Goal: Information Seeking & Learning: Learn about a topic

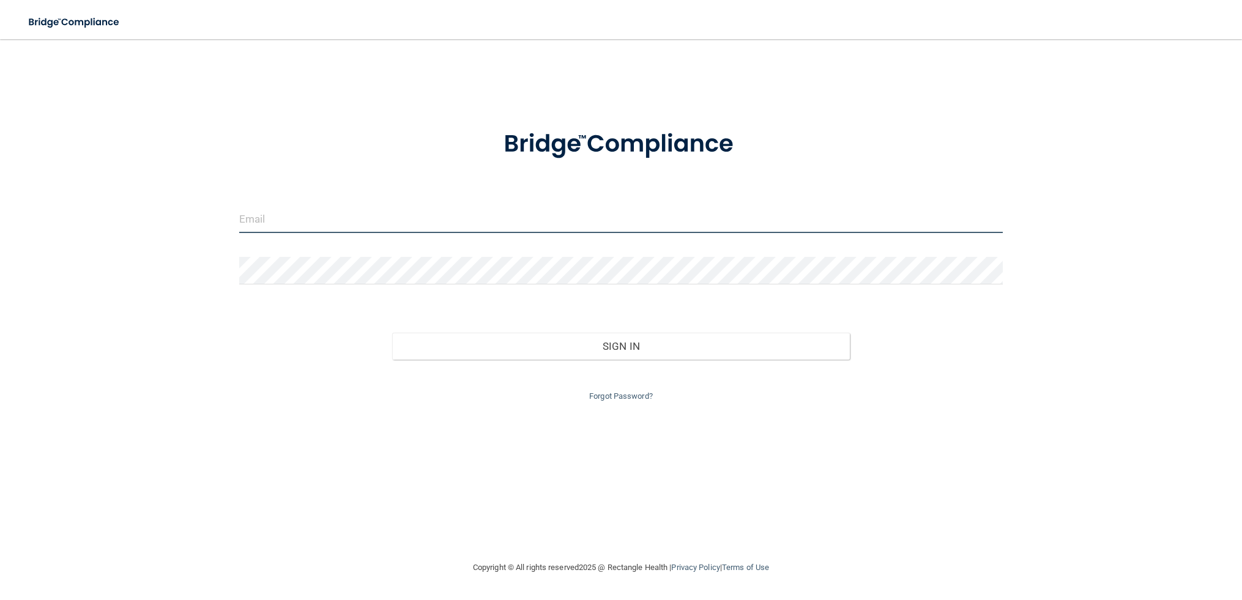
click at [356, 223] on input "email" at bounding box center [621, 220] width 764 height 28
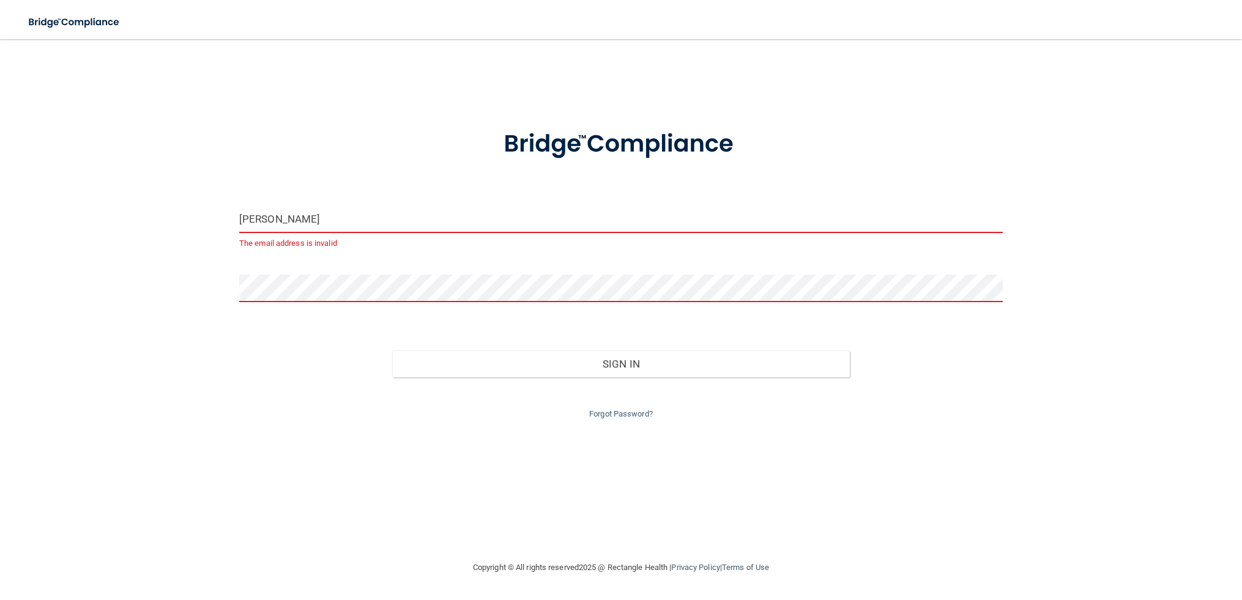
click at [349, 217] on input "[PERSON_NAME]" at bounding box center [621, 220] width 764 height 28
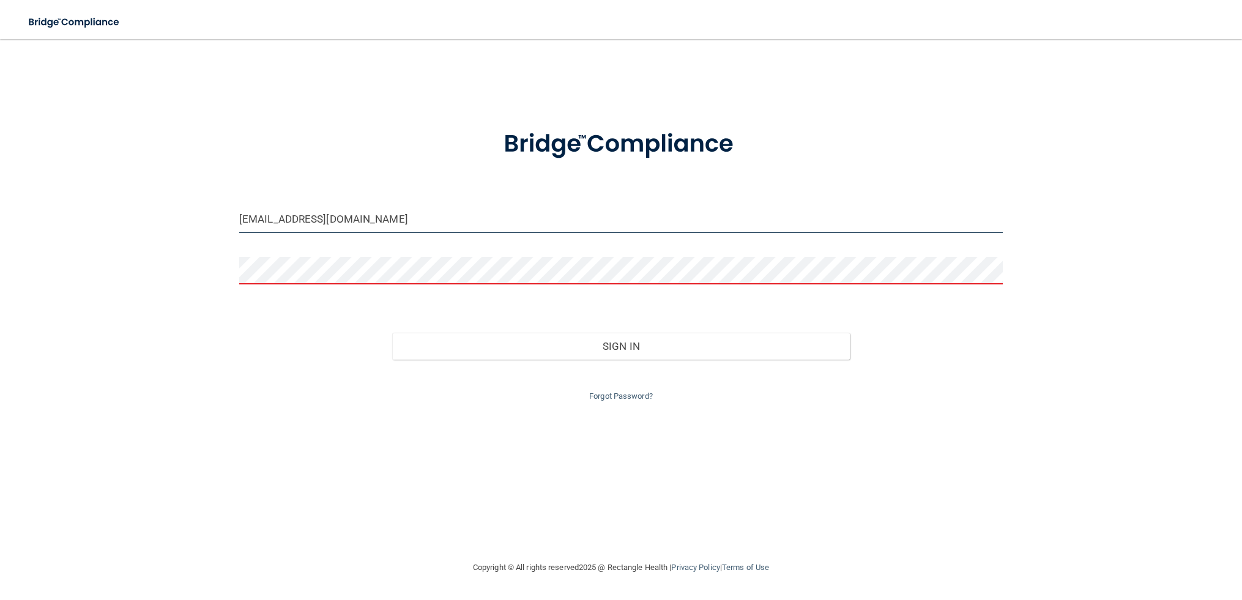
type input "[EMAIL_ADDRESS][DOMAIN_NAME]"
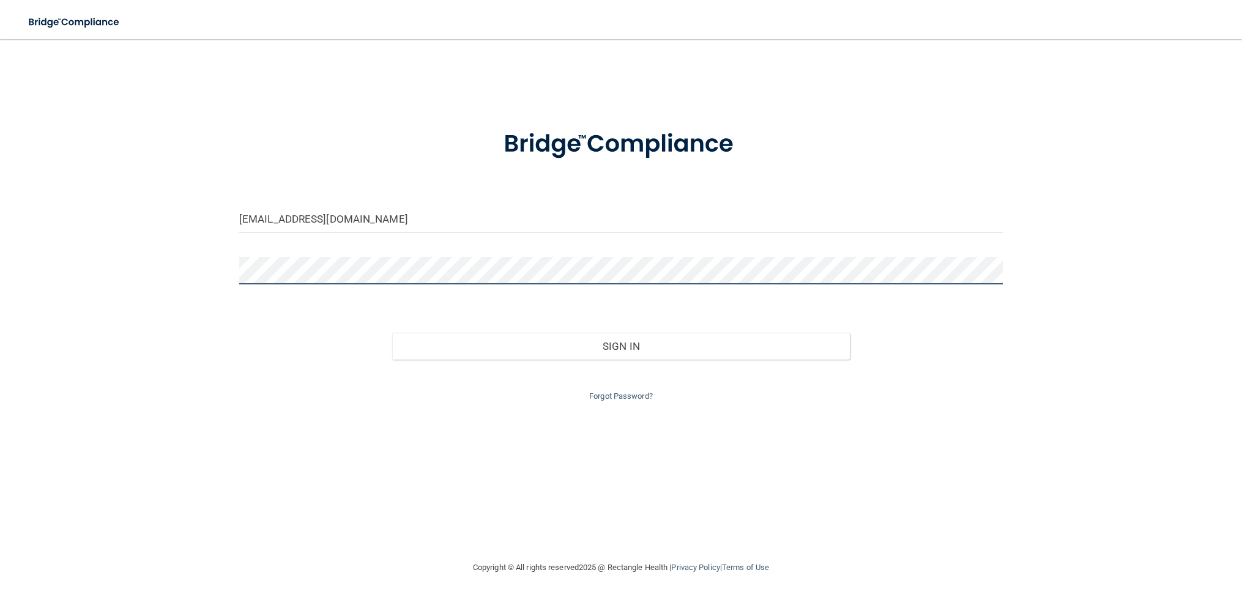
click at [392, 333] on button "Sign In" at bounding box center [621, 346] width 458 height 27
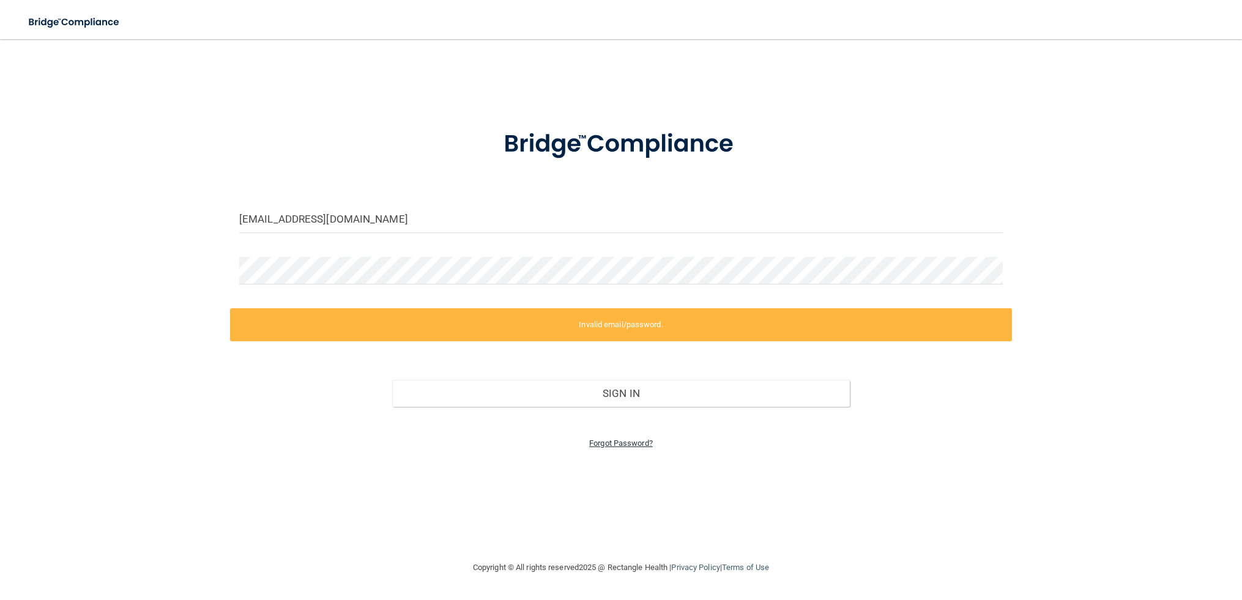
click at [617, 445] on link "Forgot Password?" at bounding box center [621, 443] width 64 height 9
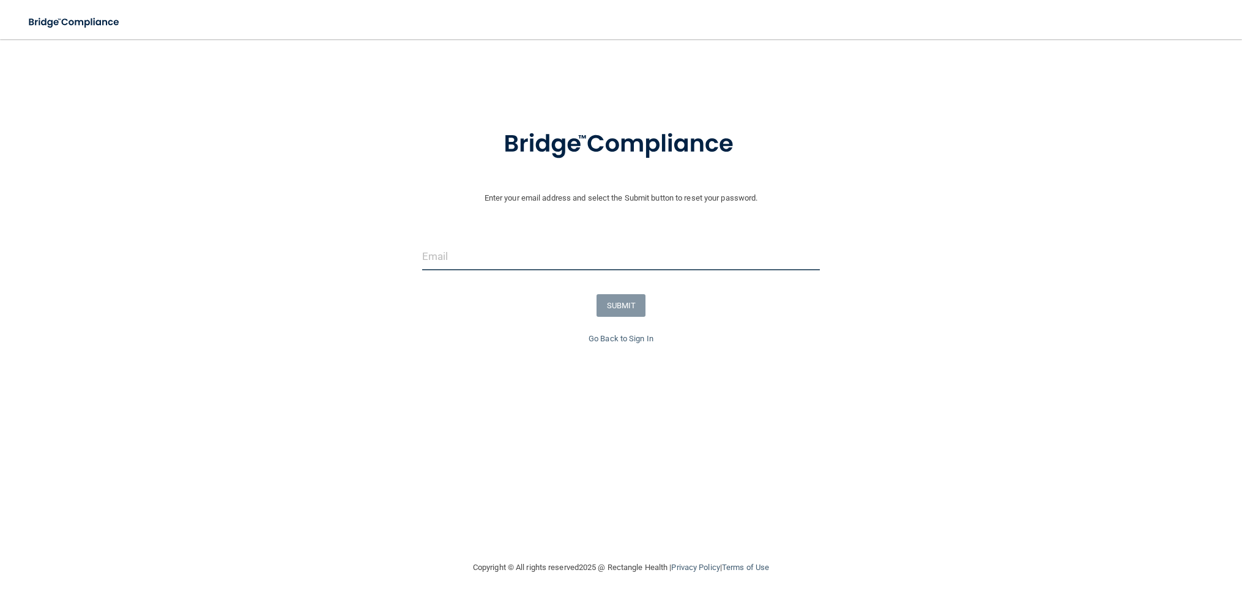
click at [547, 249] on input "email" at bounding box center [621, 257] width 398 height 28
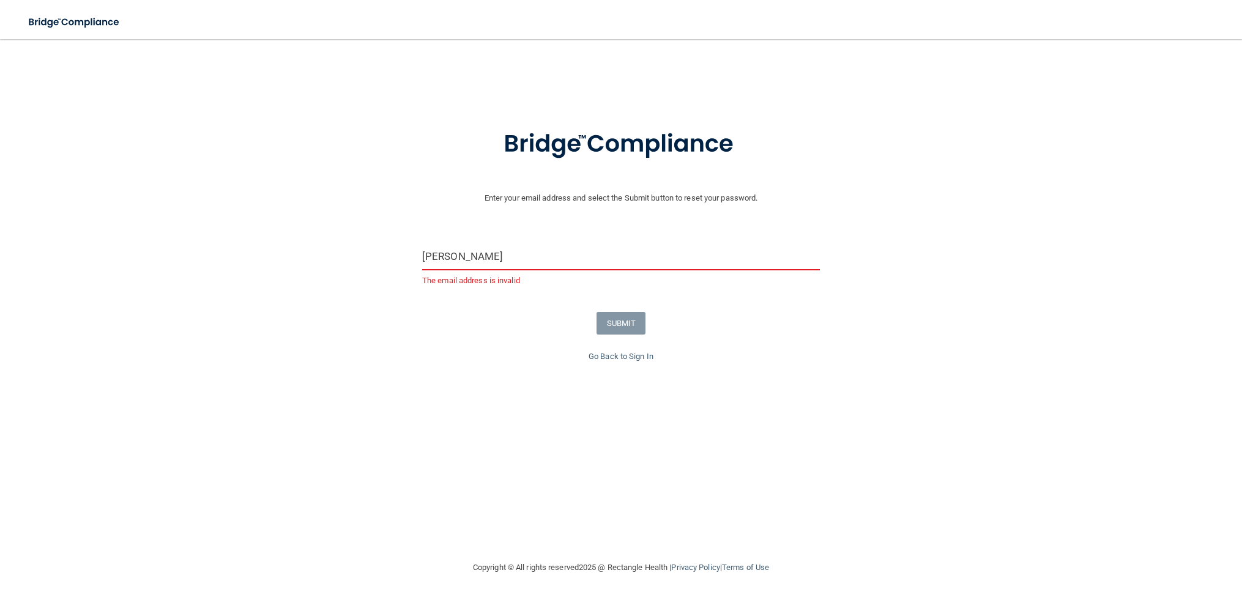
click at [568, 253] on input "[PERSON_NAME]" at bounding box center [621, 257] width 398 height 28
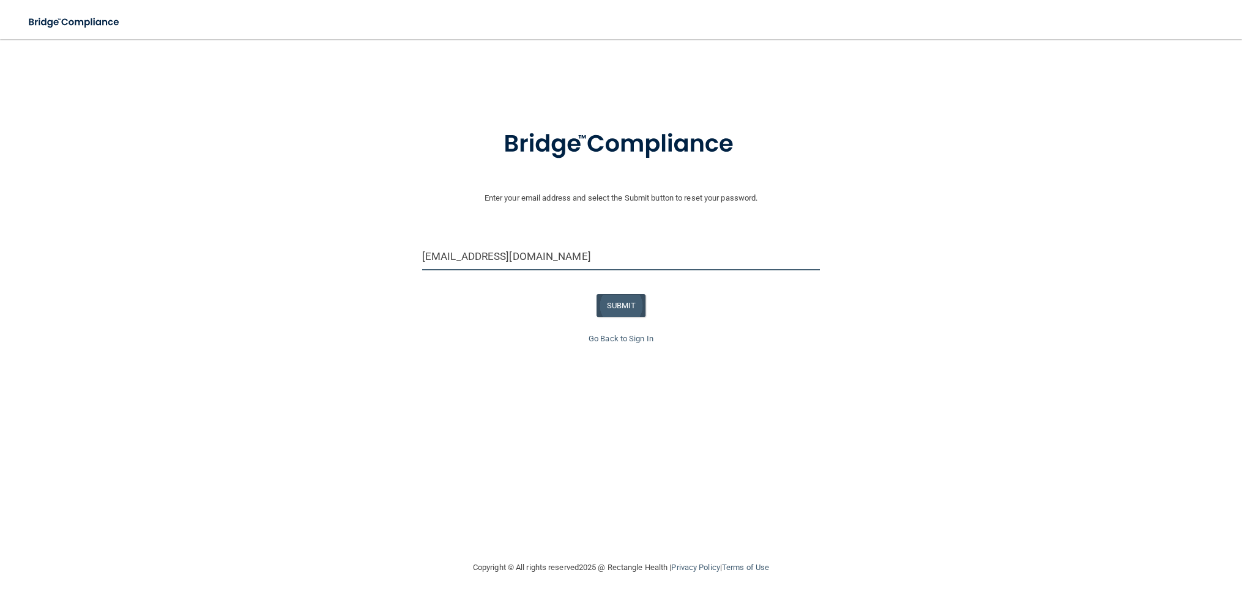
type input "[EMAIL_ADDRESS][DOMAIN_NAME]"
click at [633, 297] on button "SUBMIT" at bounding box center [622, 305] width 50 height 23
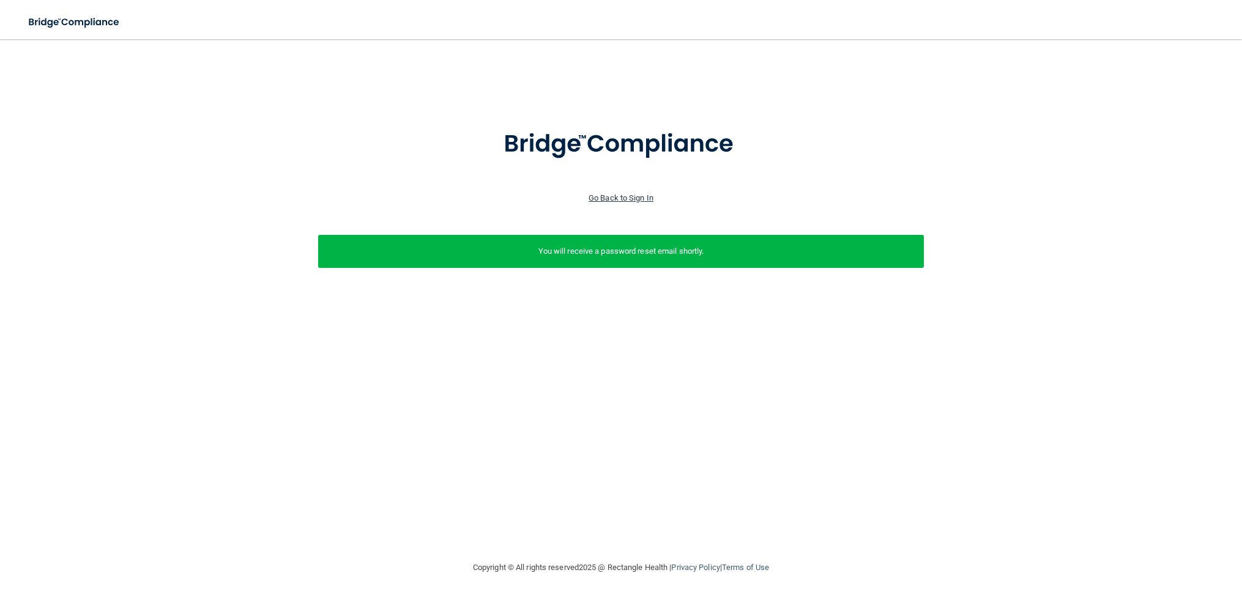
click at [647, 197] on link "Go Back to Sign In" at bounding box center [621, 197] width 65 height 9
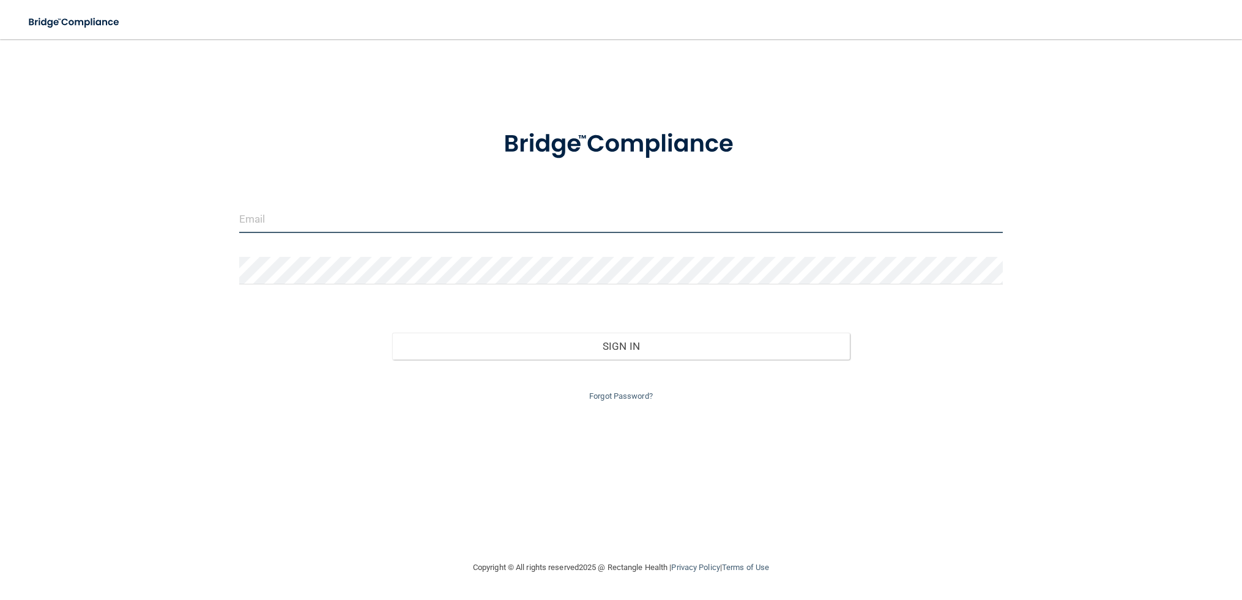
click at [604, 220] on input "email" at bounding box center [621, 220] width 764 height 28
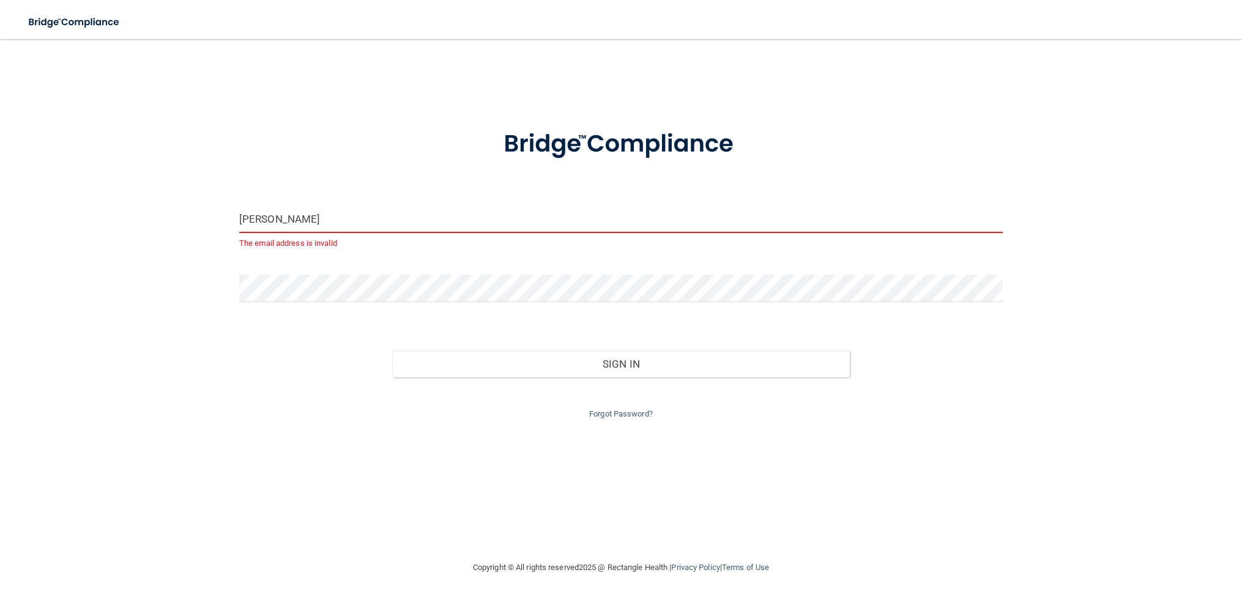
click at [497, 215] on input "[PERSON_NAME]" at bounding box center [621, 220] width 764 height 28
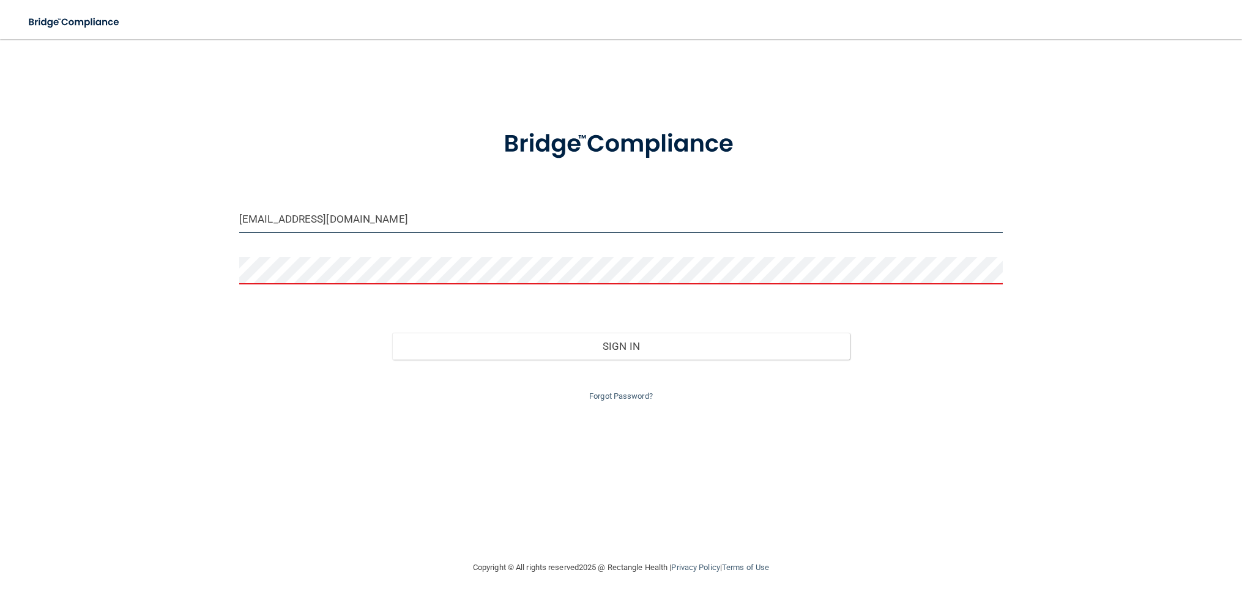
type input "[EMAIL_ADDRESS][DOMAIN_NAME]"
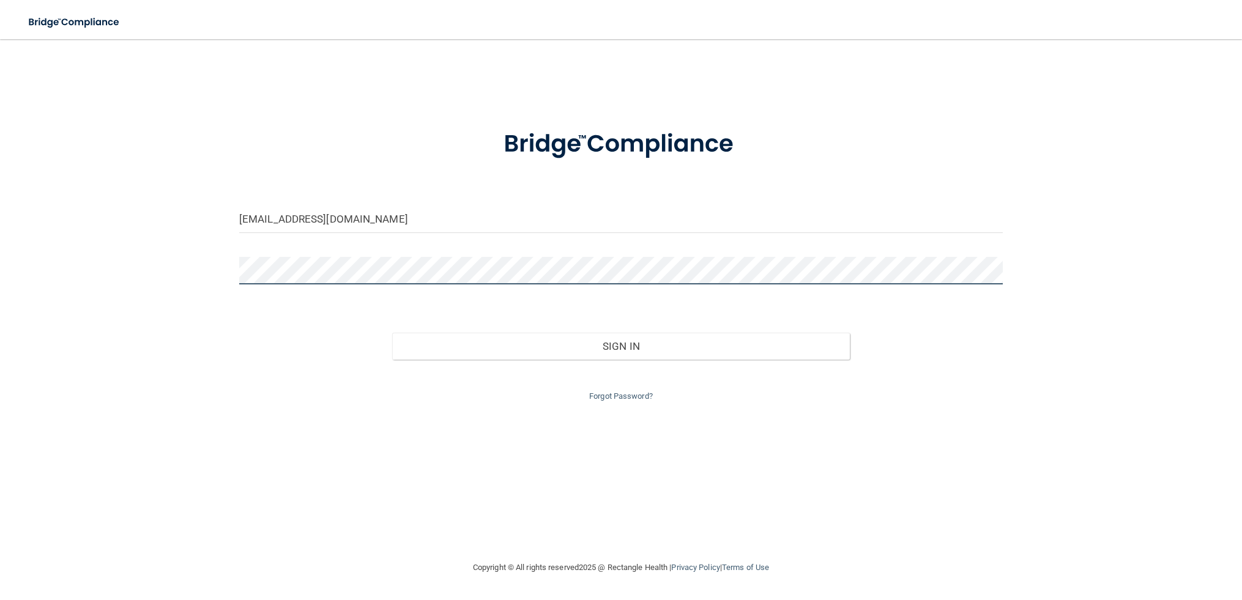
click at [392, 333] on button "Sign In" at bounding box center [621, 346] width 458 height 27
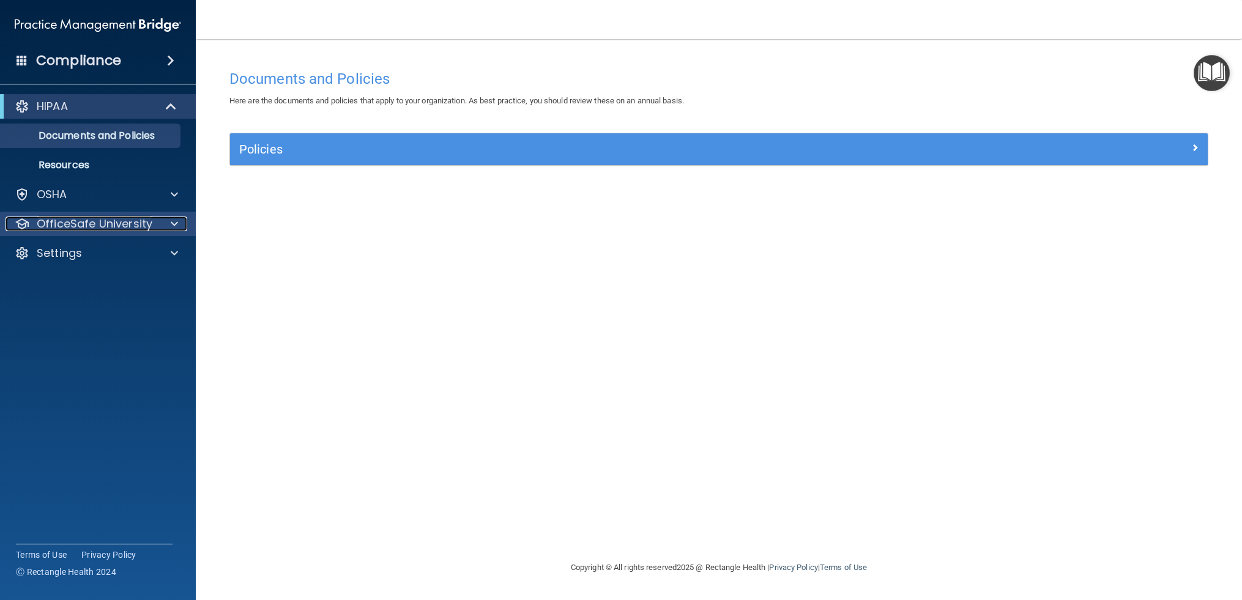
click at [80, 222] on p "OfficeSafe University" at bounding box center [95, 224] width 116 height 15
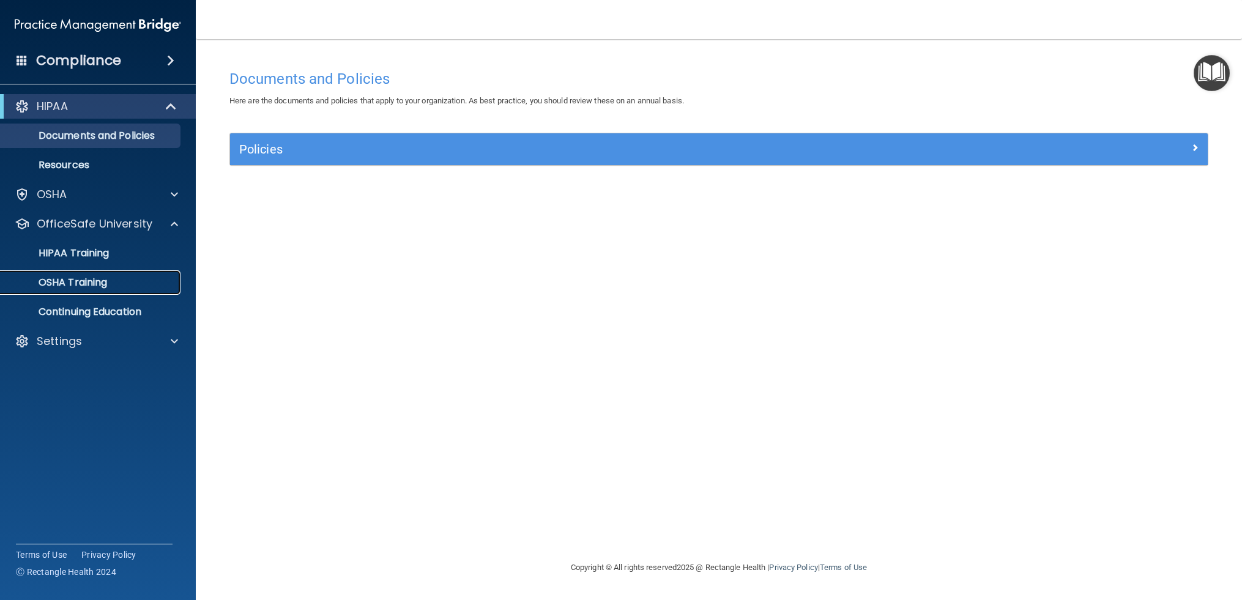
click at [102, 290] on link "OSHA Training" at bounding box center [84, 282] width 193 height 24
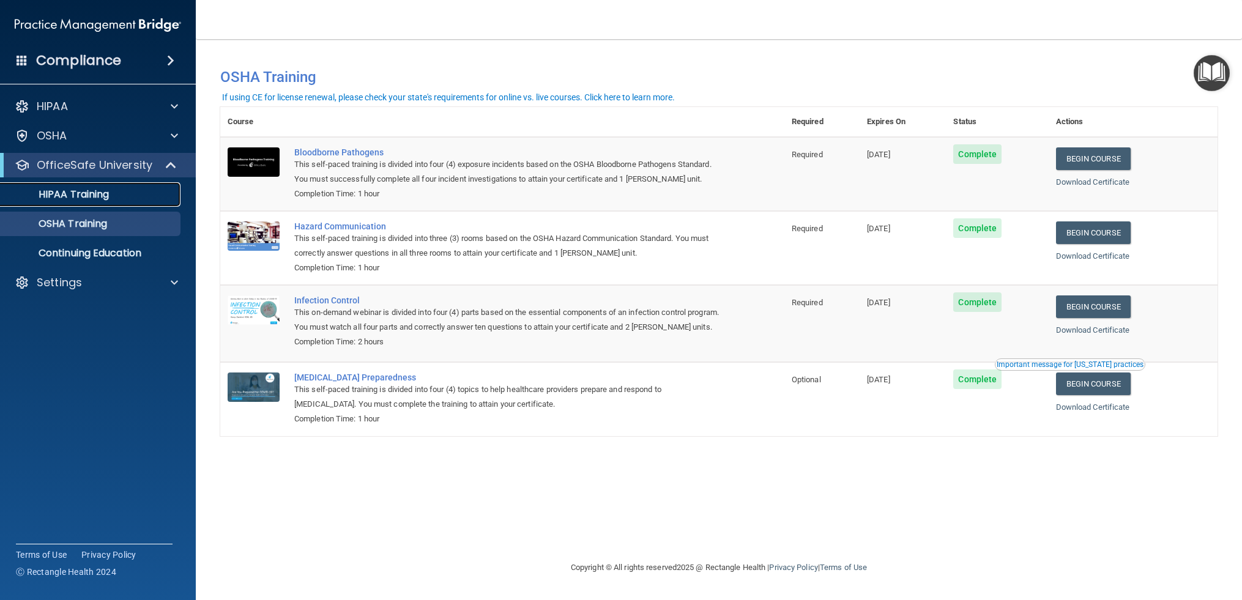
click at [124, 196] on div "HIPAA Training" at bounding box center [91, 194] width 167 height 12
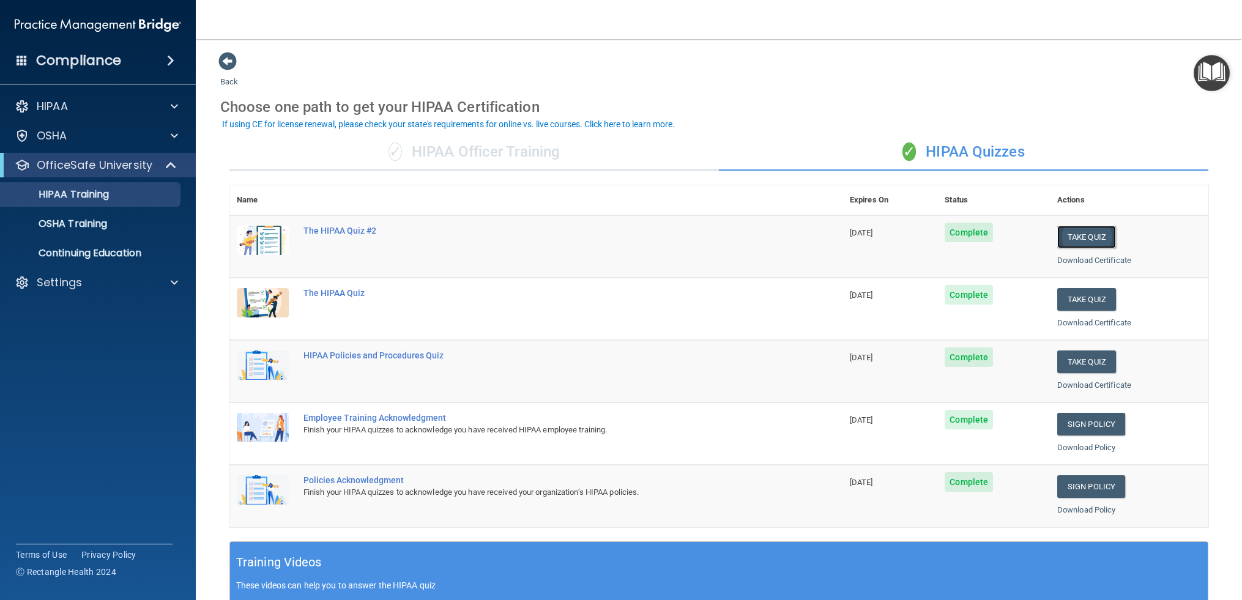
click at [1089, 242] on button "Take Quiz" at bounding box center [1086, 237] width 59 height 23
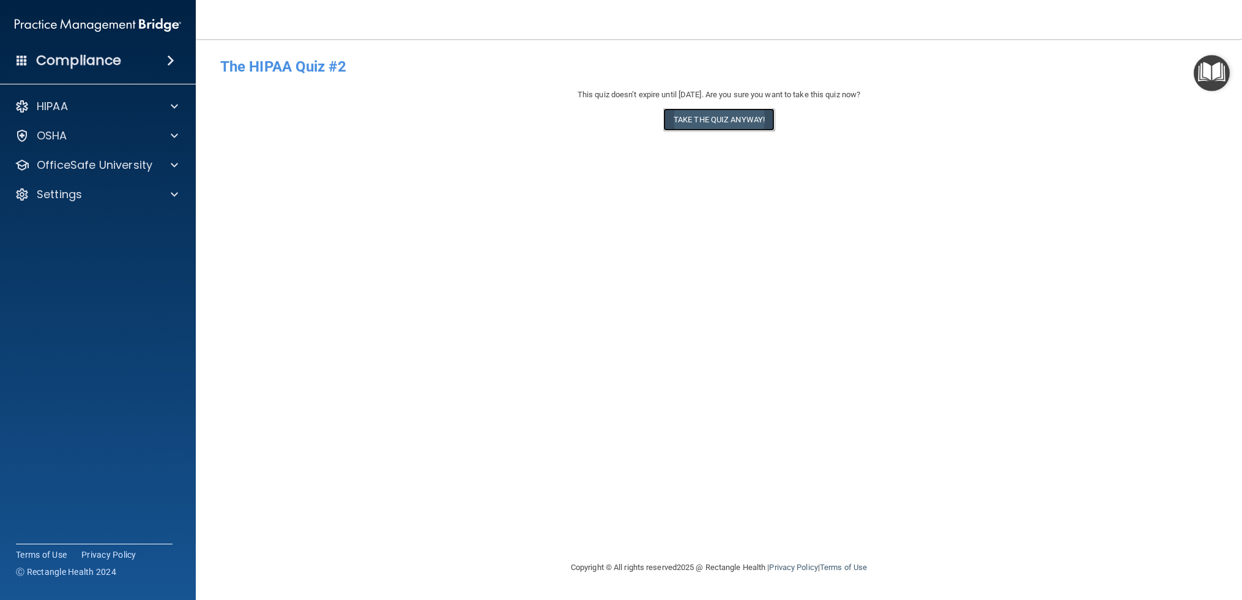
click at [750, 127] on button "Take the quiz anyway!" at bounding box center [718, 119] width 111 height 23
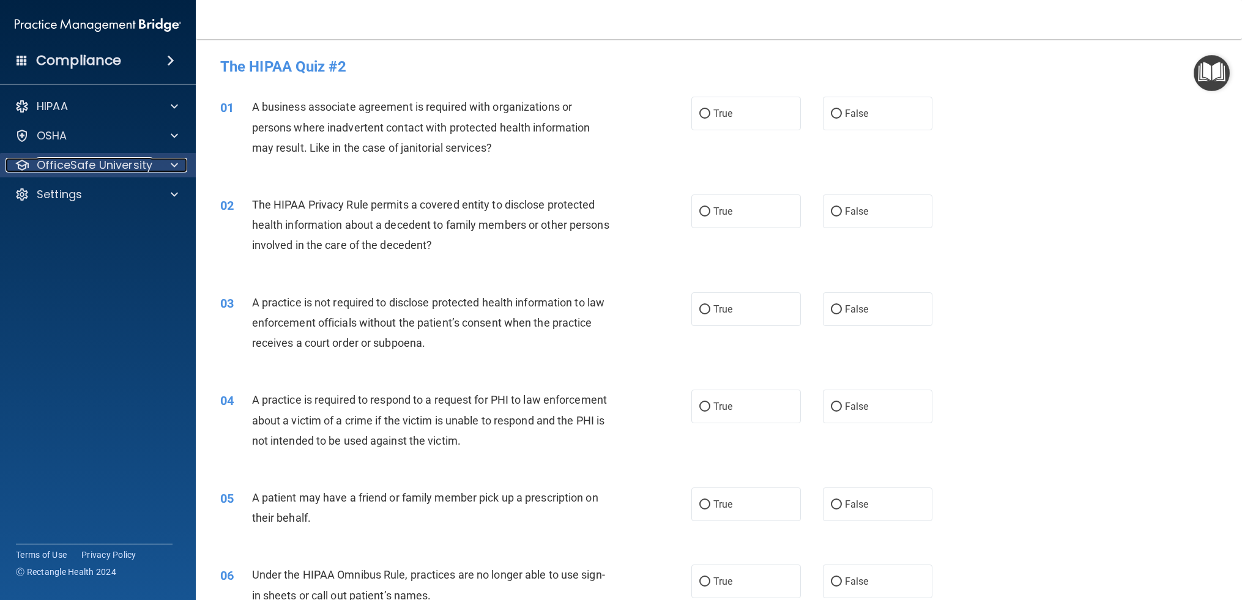
click at [152, 172] on div "OfficeSafe University" at bounding box center [82, 165] width 152 height 15
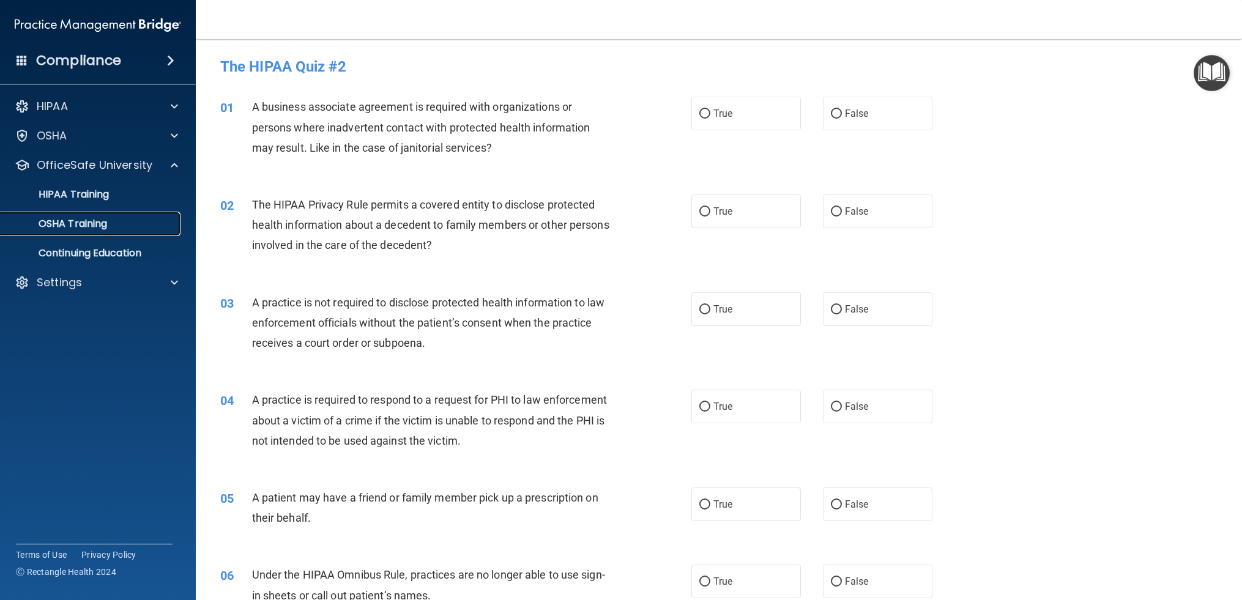
click at [128, 224] on div "OSHA Training" at bounding box center [91, 224] width 167 height 12
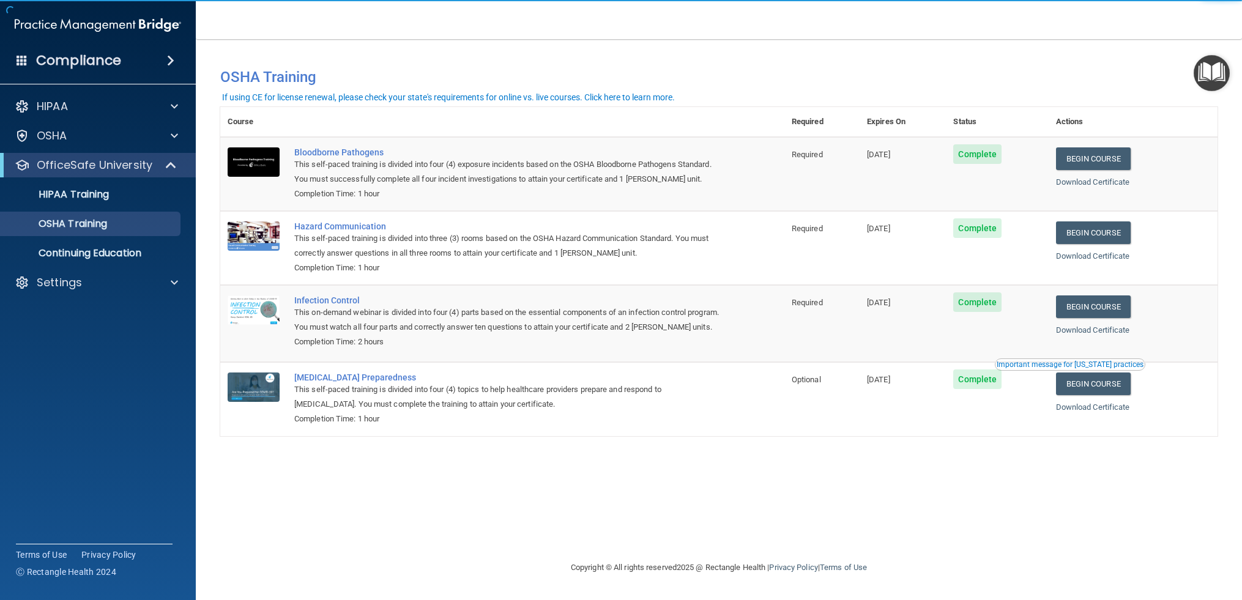
click at [121, 208] on ul "HIPAA Training OSHA Training Continuing Education" at bounding box center [99, 221] width 222 height 88
click at [121, 204] on link "HIPAA Training" at bounding box center [84, 194] width 193 height 24
